Goal: Task Accomplishment & Management: Complete application form

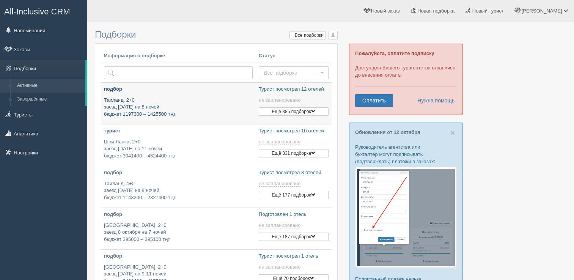
click at [115, 89] on p "подбор" at bounding box center [178, 89] width 149 height 7
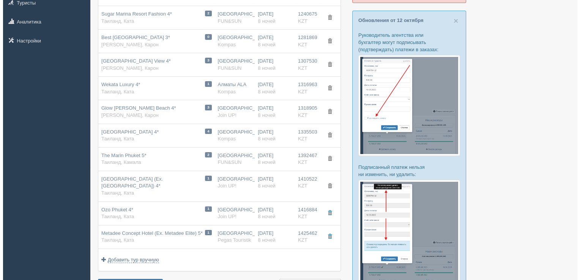
scroll to position [114, 0]
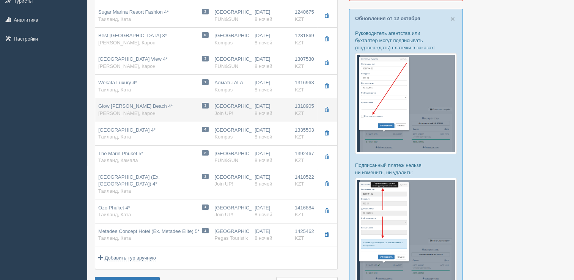
click at [127, 109] on div "Glow [PERSON_NAME] Beach 4* [GEOGRAPHIC_DATA], [GEOGRAPHIC_DATA]" at bounding box center [135, 110] width 75 height 14
type input "Glow [PERSON_NAME] Beach 4*"
type input "Таиланд"
type input "Карон"
type input "1318905.00"
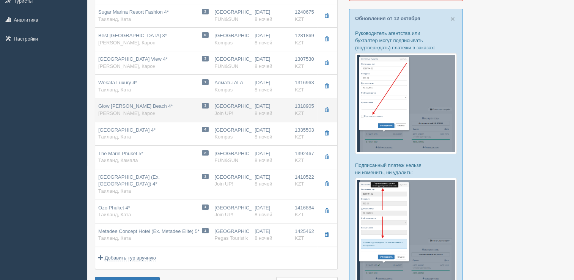
type input "[GEOGRAPHIC_DATA]"
type input "8"
type input "superior"
type input "BB - Только завтрак"
type input "Join UP!"
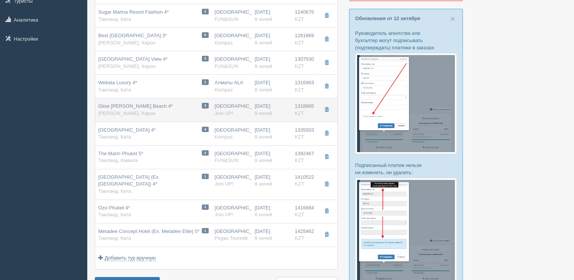
type input "[URL][DOMAIN_NAME][PERSON_NAME]"
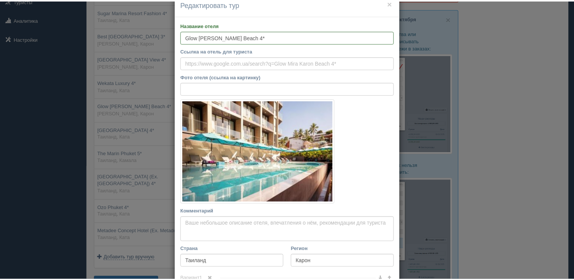
scroll to position [0, 0]
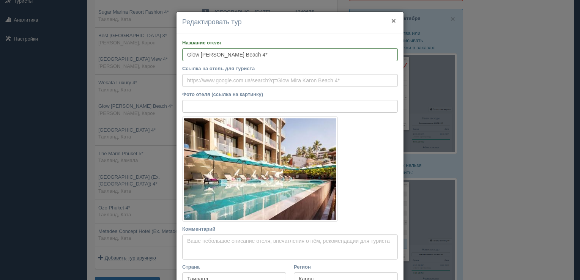
click at [392, 19] on button "×" at bounding box center [393, 21] width 5 height 8
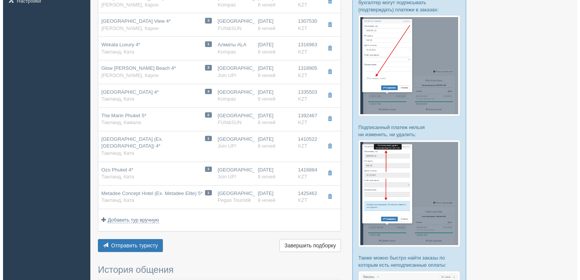
scroll to position [152, 0]
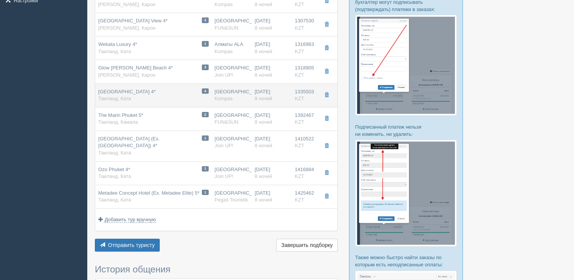
click at [120, 92] on span "[GEOGRAPHIC_DATA] 4*" at bounding box center [126, 92] width 57 height 6
type input "[GEOGRAPHIC_DATA] 4*"
type input "Ката"
type input "1335503.00"
type input "deluxe"
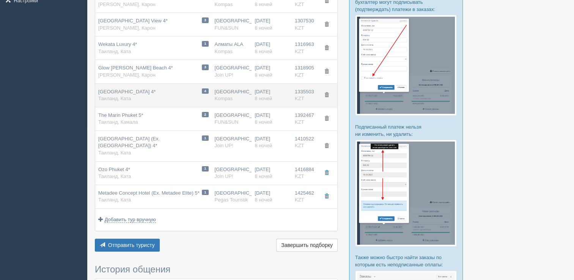
type input "Kompas"
type input "[URL][DOMAIN_NAME]"
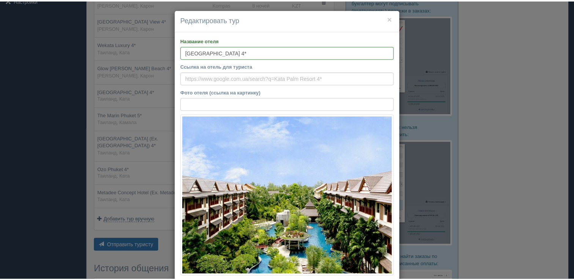
scroll to position [0, 0]
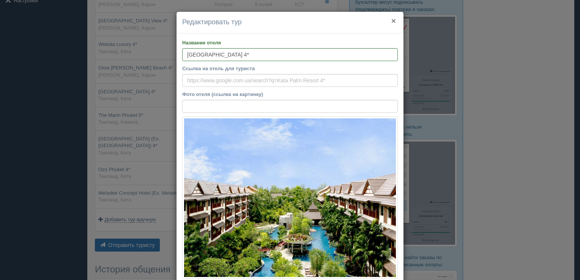
click at [392, 19] on button "×" at bounding box center [393, 21] width 5 height 8
